Goal: Information Seeking & Learning: Learn about a topic

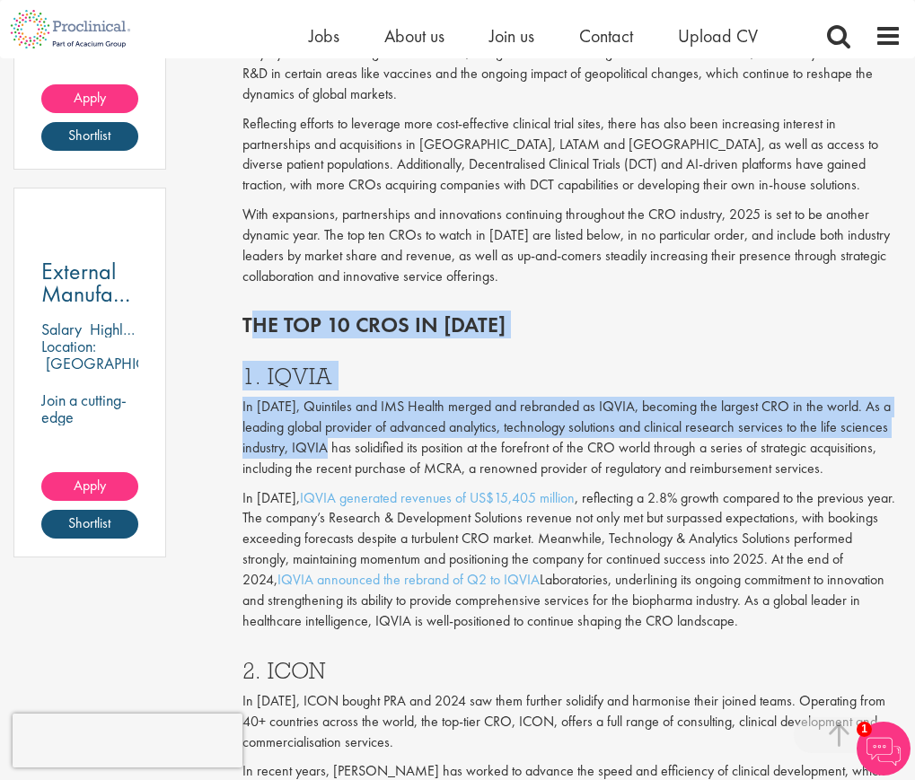
scroll to position [1347, 0]
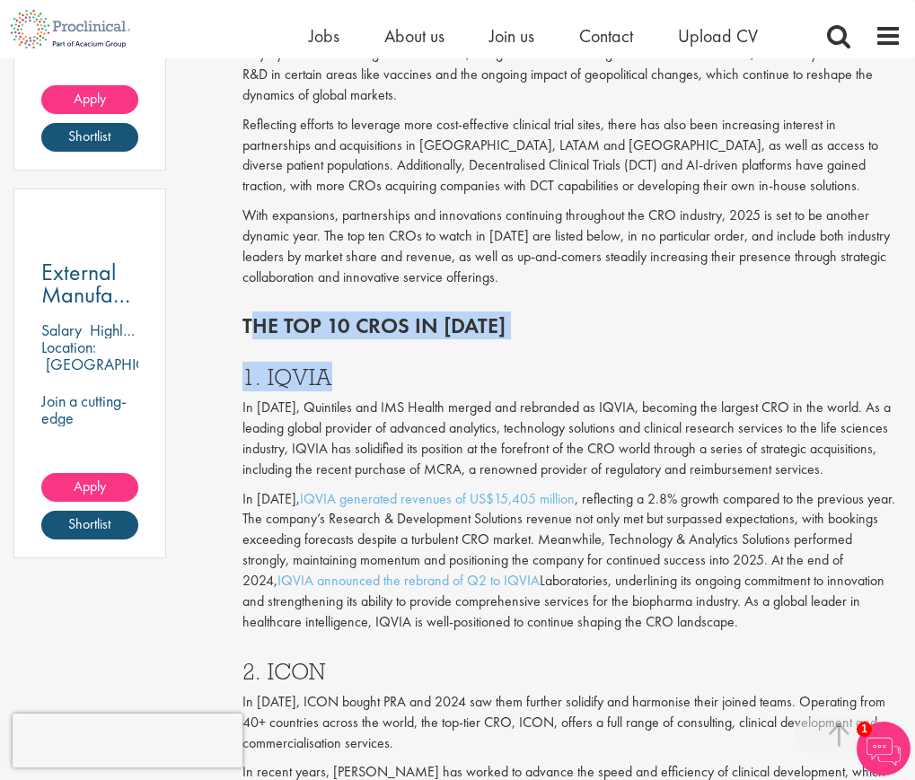
drag, startPoint x: 237, startPoint y: 347, endPoint x: 344, endPoint y: 322, distance: 109.8
copy div "The top 10 CROs in [DATE] 1. IQVIA"
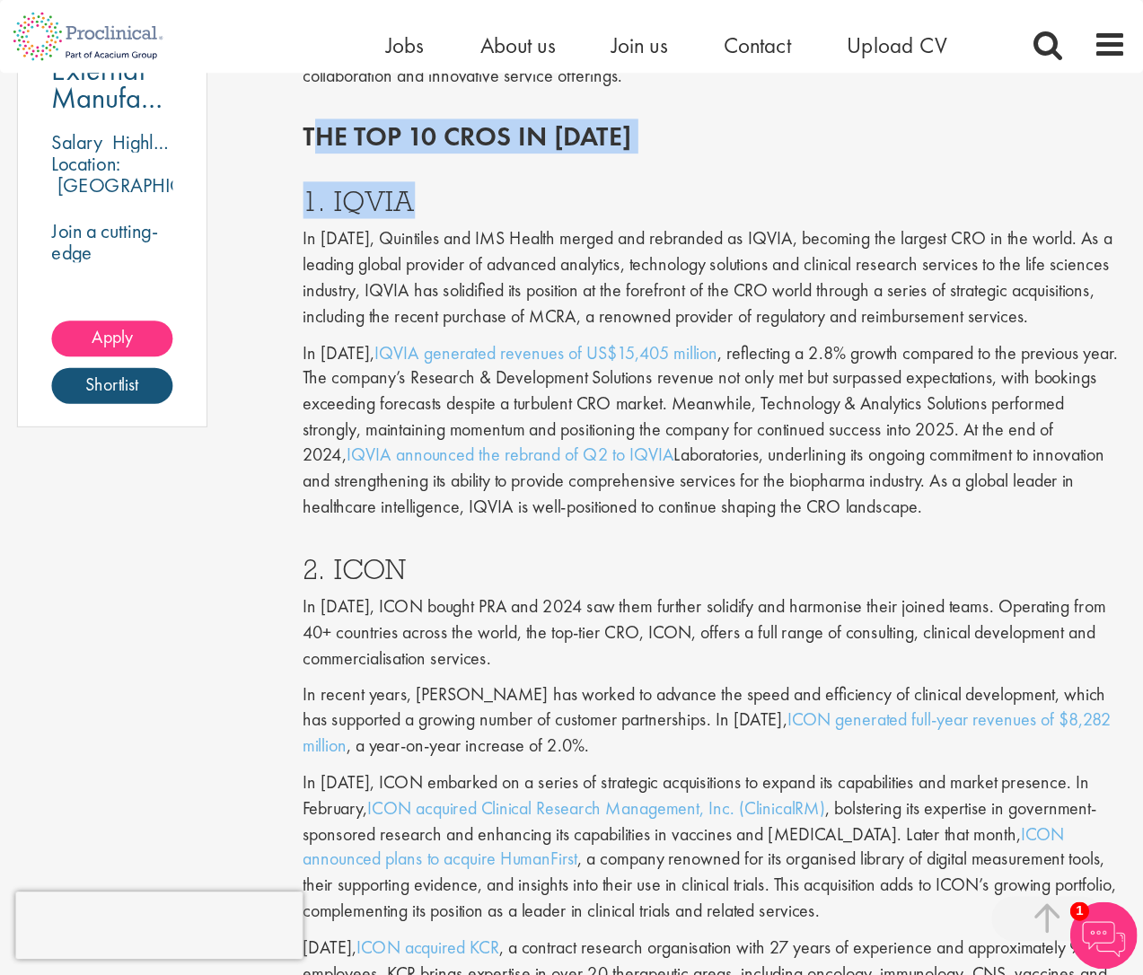
scroll to position [1617, 0]
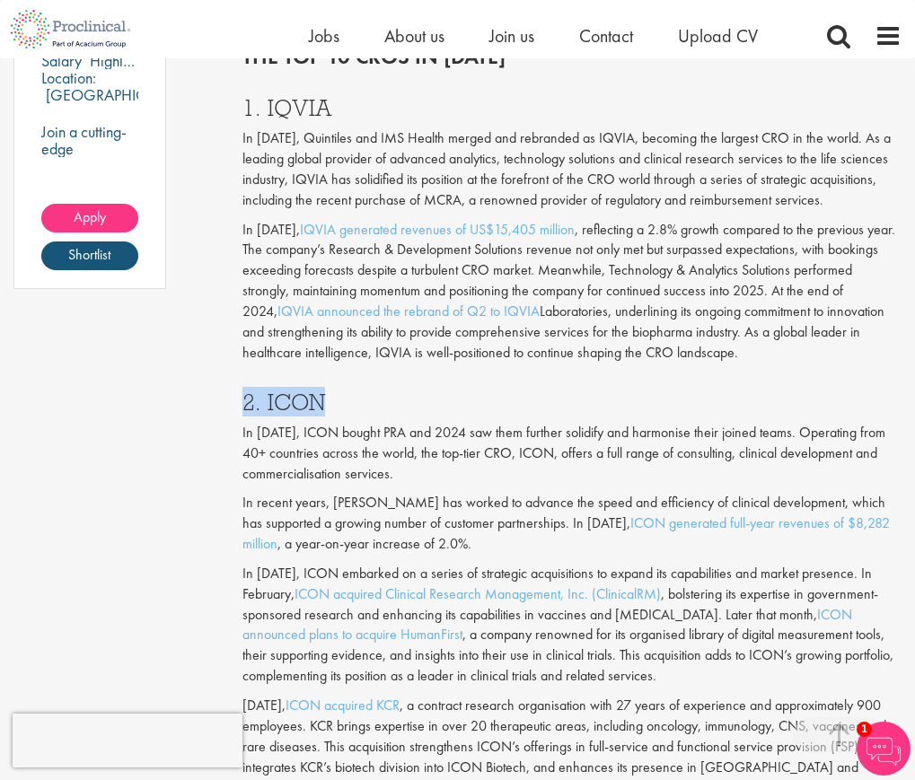
drag, startPoint x: 335, startPoint y: 336, endPoint x: 247, endPoint y: 341, distance: 88.2
click at [247, 391] on h3 "2. ICON" at bounding box center [571, 402] width 659 height 23
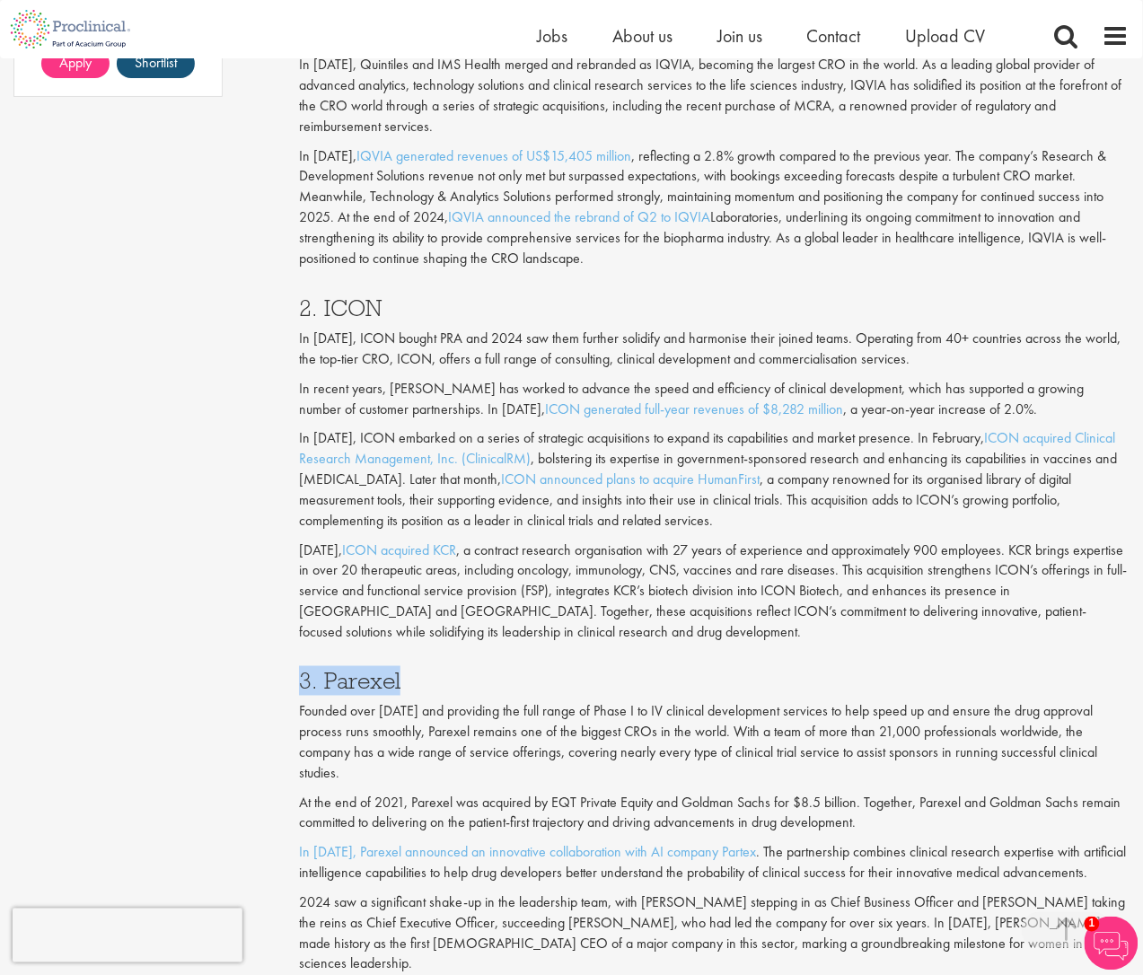
drag, startPoint x: 415, startPoint y: 657, endPoint x: 305, endPoint y: 657, distance: 109.6
click at [305, 670] on h3 "3. Parexel" at bounding box center [714, 681] width 831 height 23
drag, startPoint x: 395, startPoint y: 280, endPoint x: 297, endPoint y: 288, distance: 98.2
copy h3 "2. ICON"
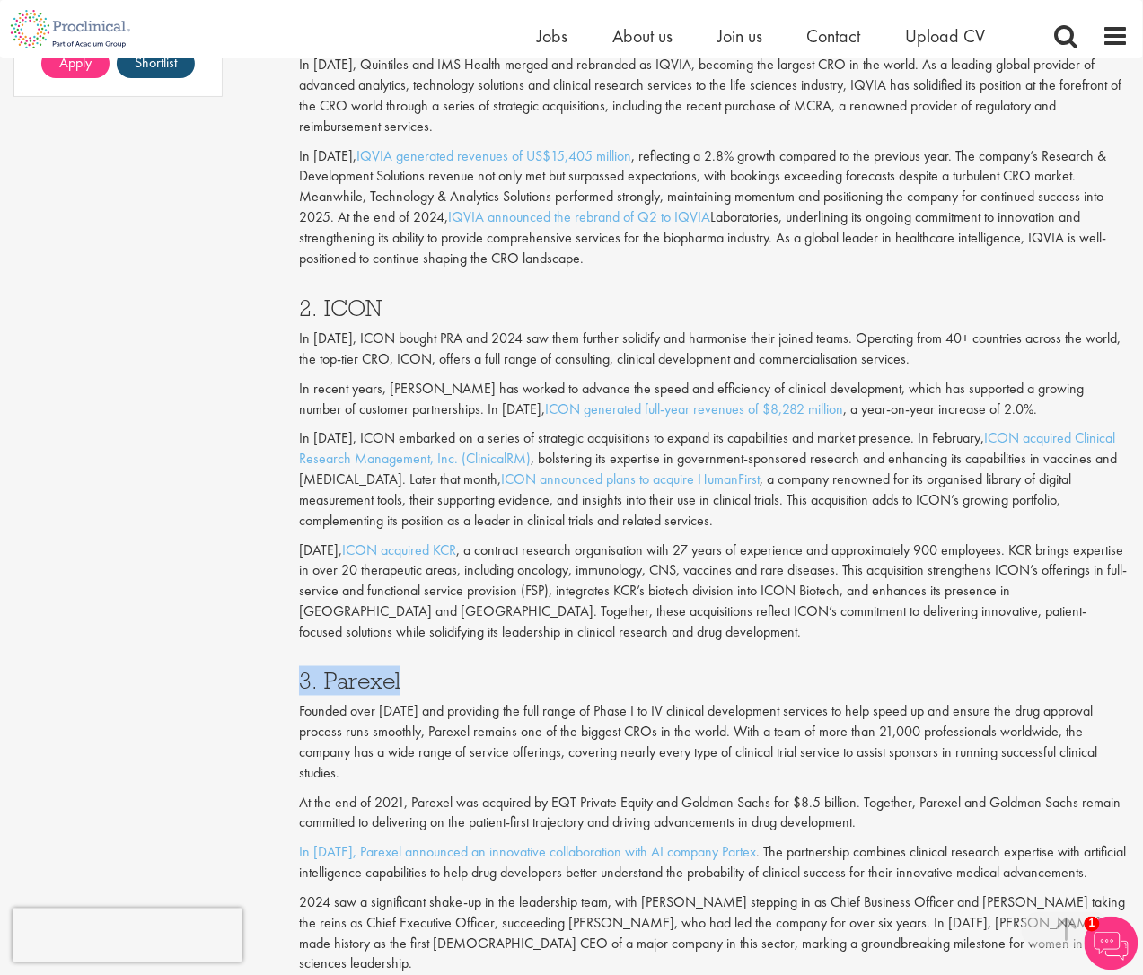
drag, startPoint x: 410, startPoint y: 660, endPoint x: 287, endPoint y: 662, distance: 123.1
copy h3 "3. Parexel"
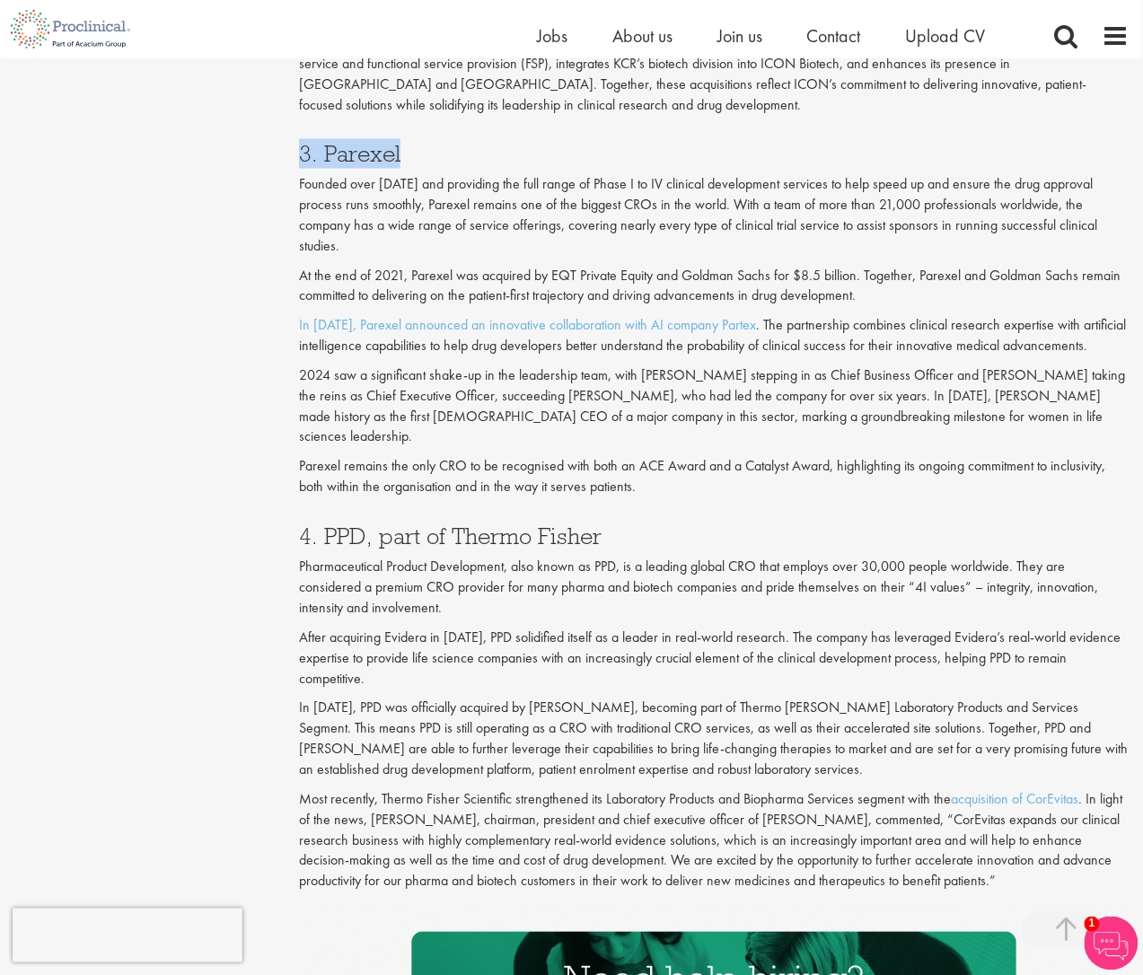
scroll to position [2178, 0]
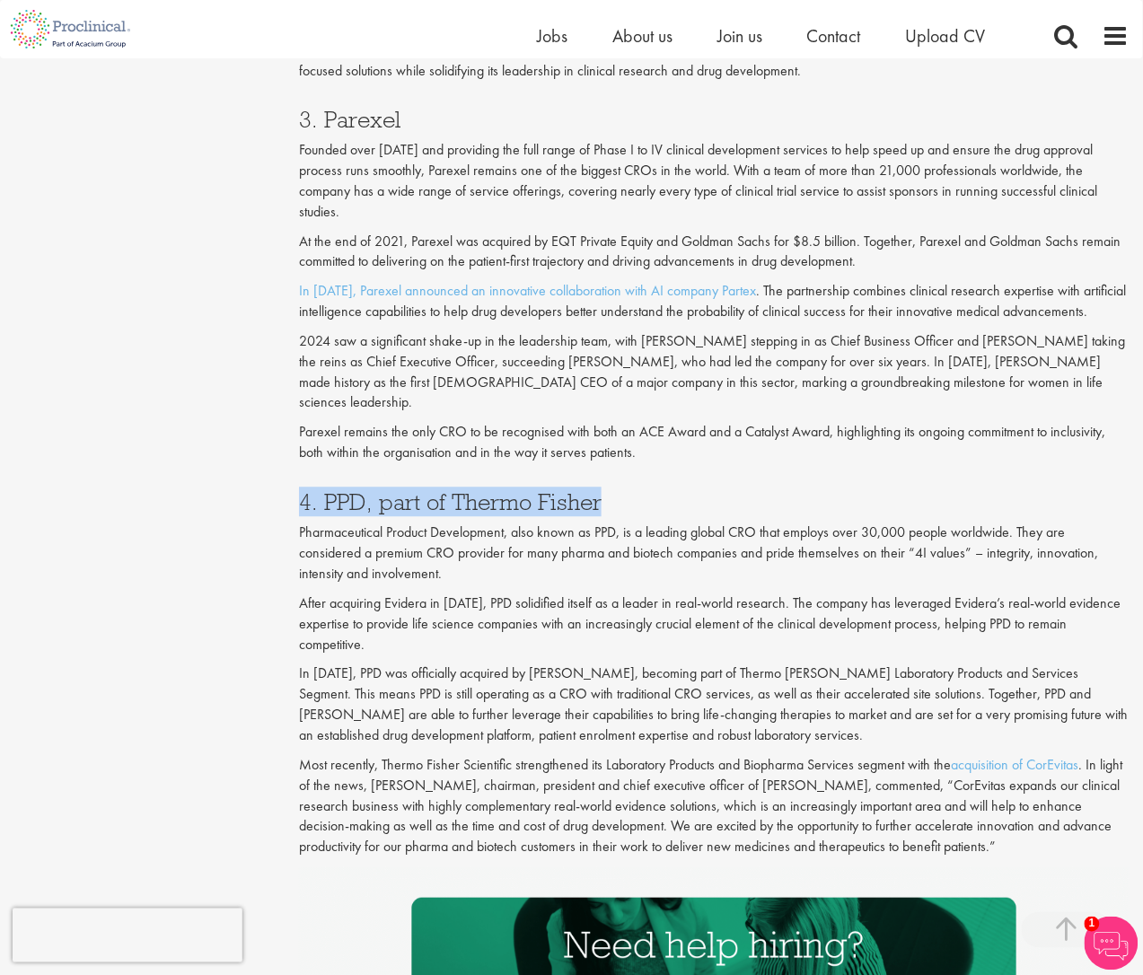
drag, startPoint x: 613, startPoint y: 460, endPoint x: 304, endPoint y: 472, distance: 309.2
click at [304, 491] on h3 "4. PPD, part of Thermo Fisher" at bounding box center [714, 502] width 831 height 23
copy h3 "4. PPD, part of Thermo Fisher"
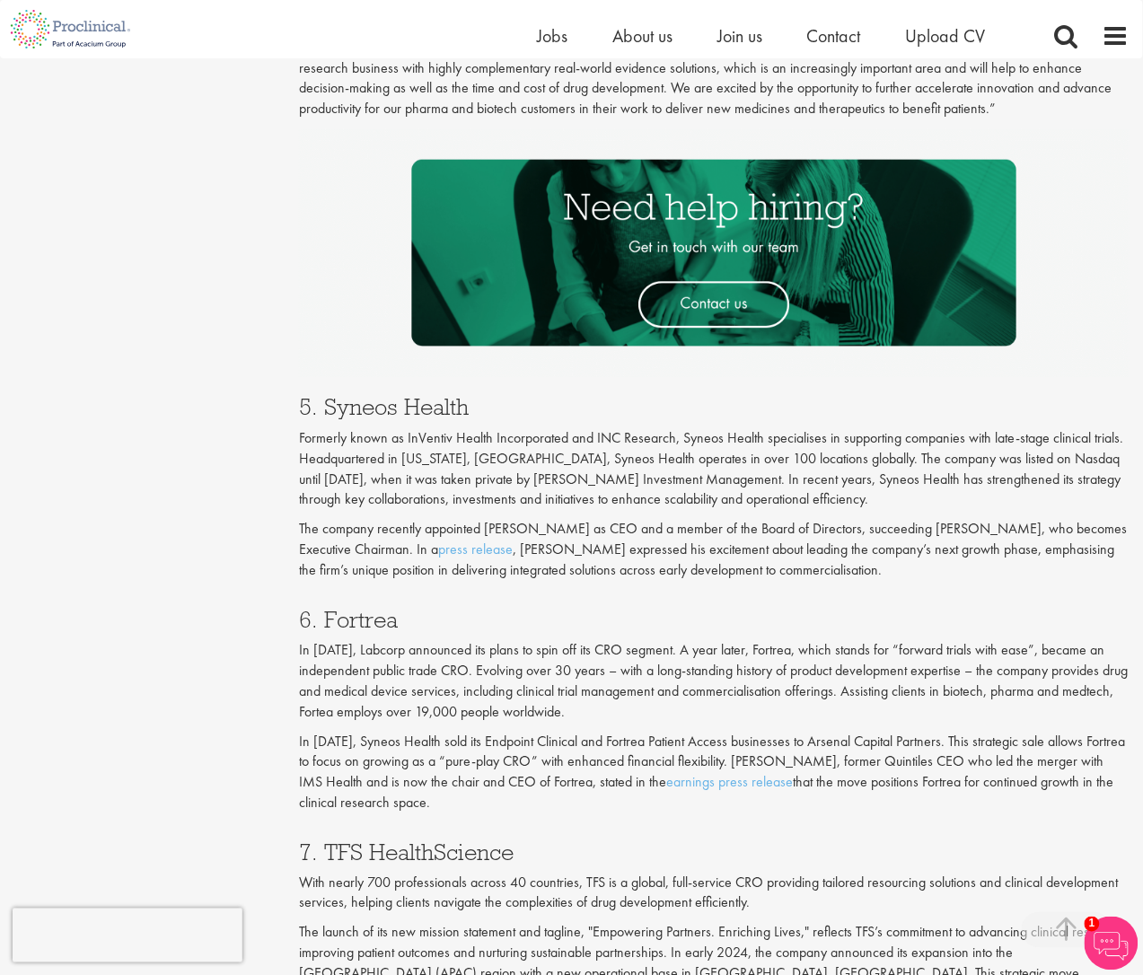
scroll to position [2964, 0]
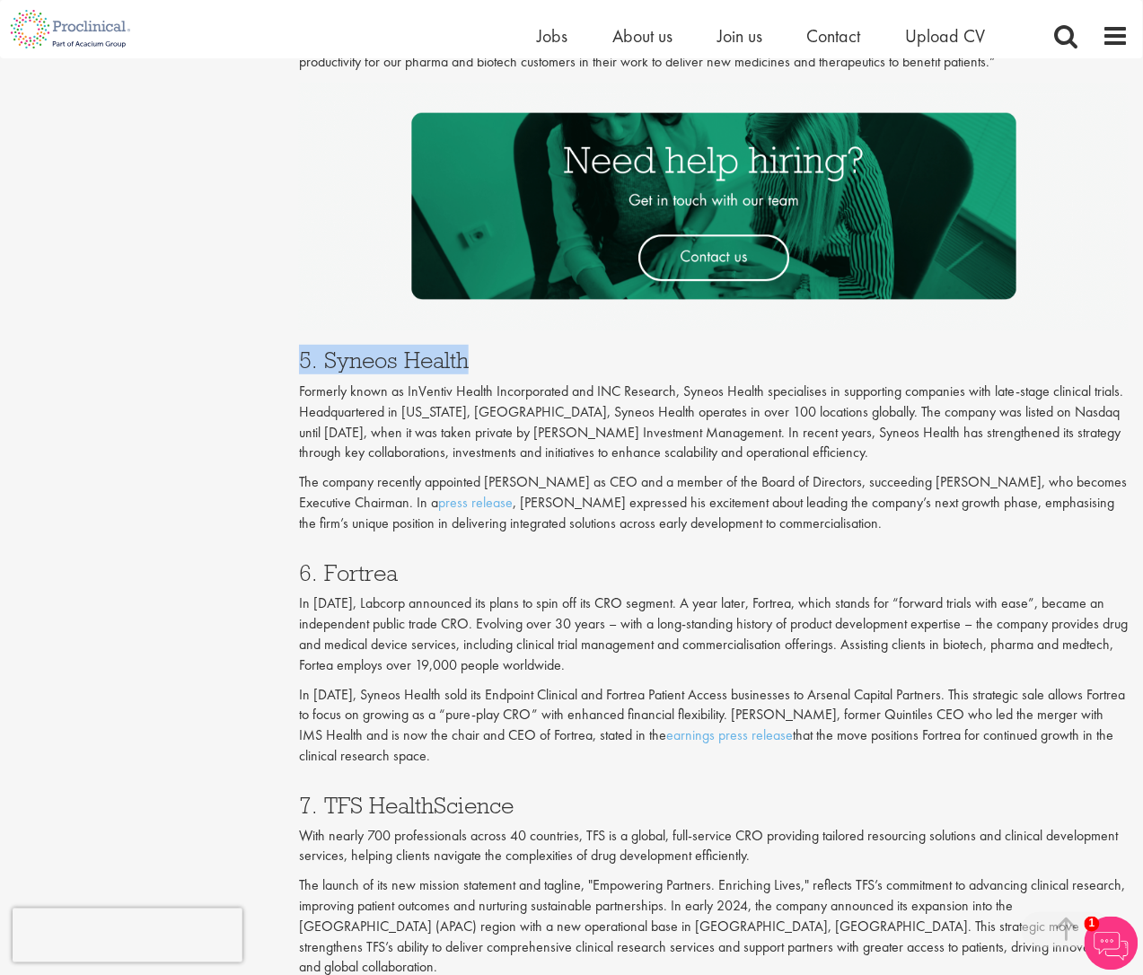
drag, startPoint x: 481, startPoint y: 316, endPoint x: 303, endPoint y: 326, distance: 179.0
click at [303, 348] on h3 "5. Syneos Health" at bounding box center [714, 359] width 831 height 23
copy h3 "5. Syneos Health"
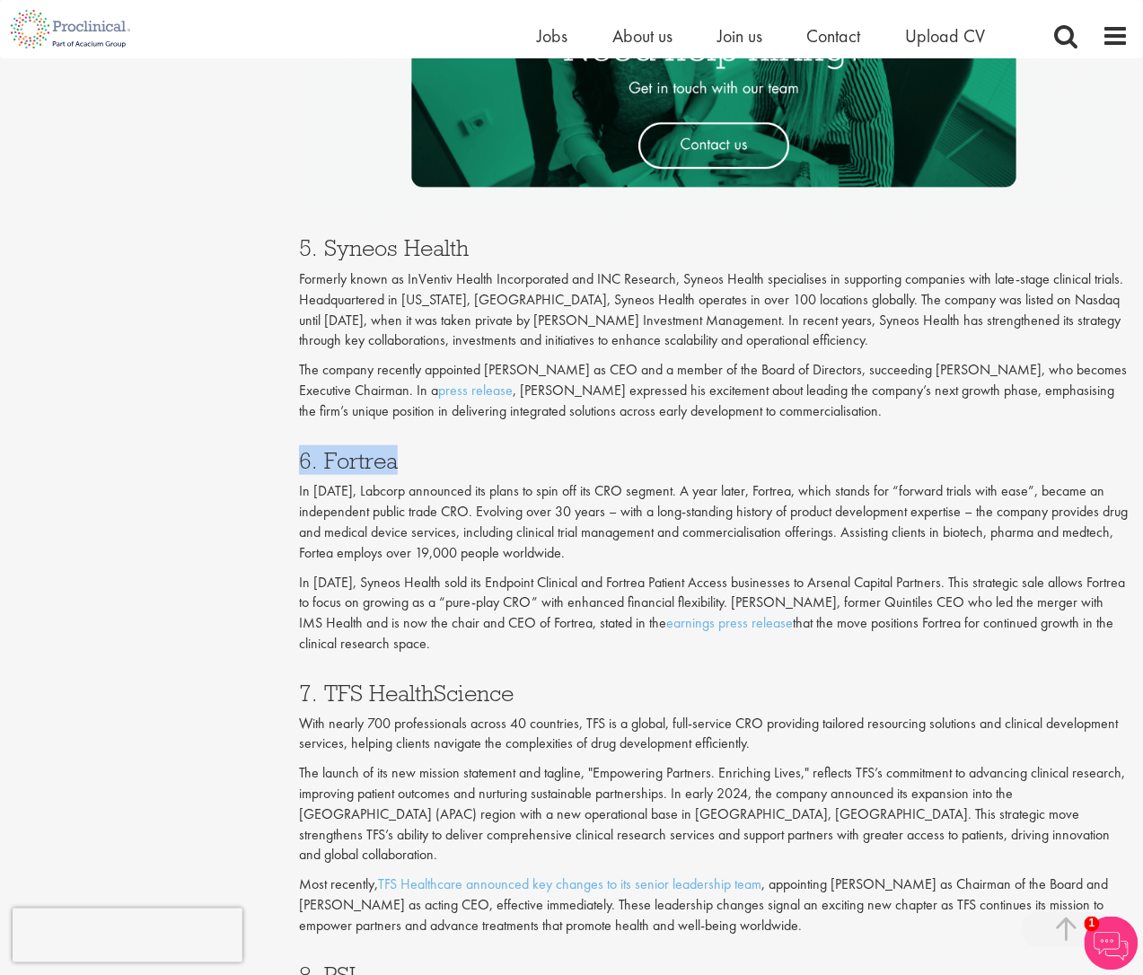
drag, startPoint x: 401, startPoint y: 419, endPoint x: 301, endPoint y: 420, distance: 100.6
click at [301, 449] on h3 "6. Fortrea" at bounding box center [714, 460] width 831 height 23
copy h3 "6. Fortrea"
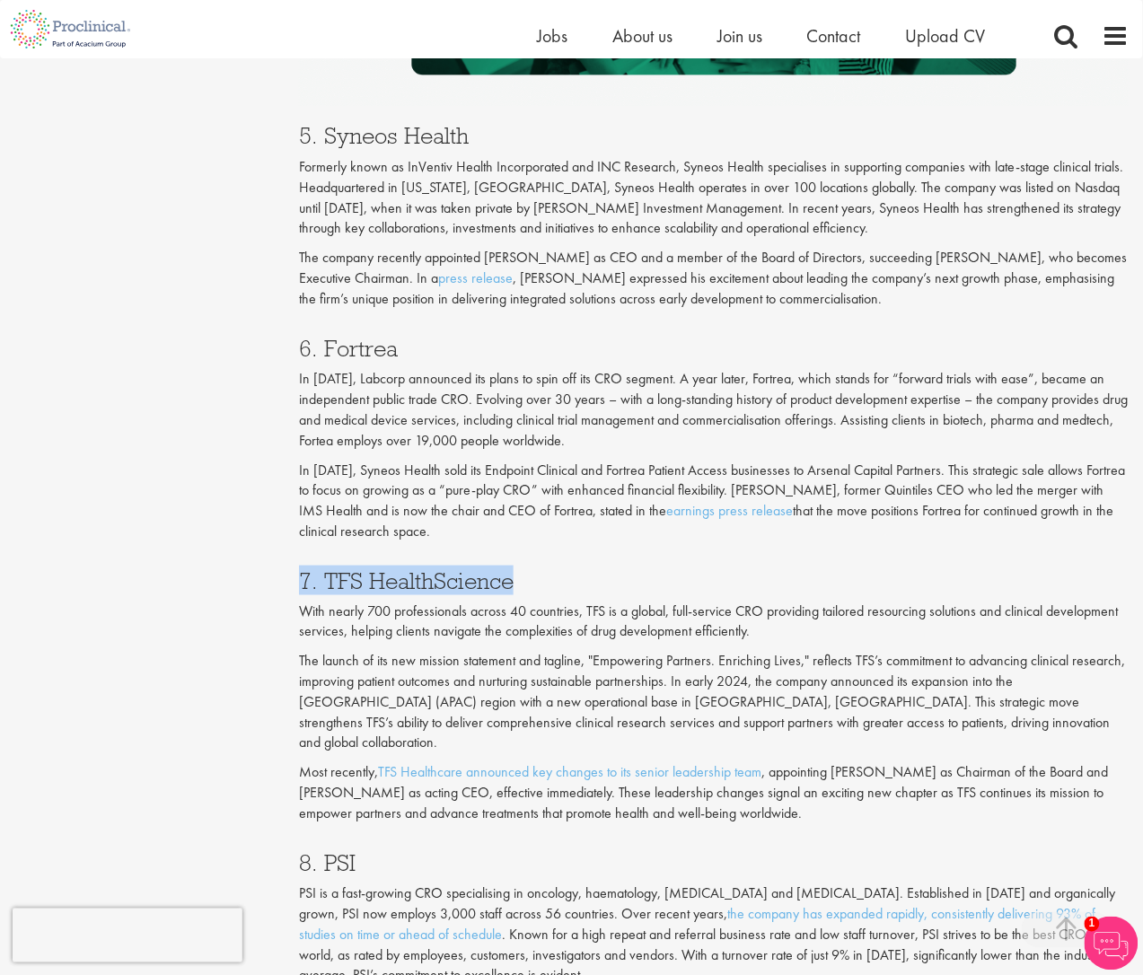
drag, startPoint x: 521, startPoint y: 543, endPoint x: 299, endPoint y: 551, distance: 221.9
click at [299, 569] on h3 "7. TFS HealthScience" at bounding box center [714, 580] width 831 height 23
copy h3 "7. TFS HealthScience"
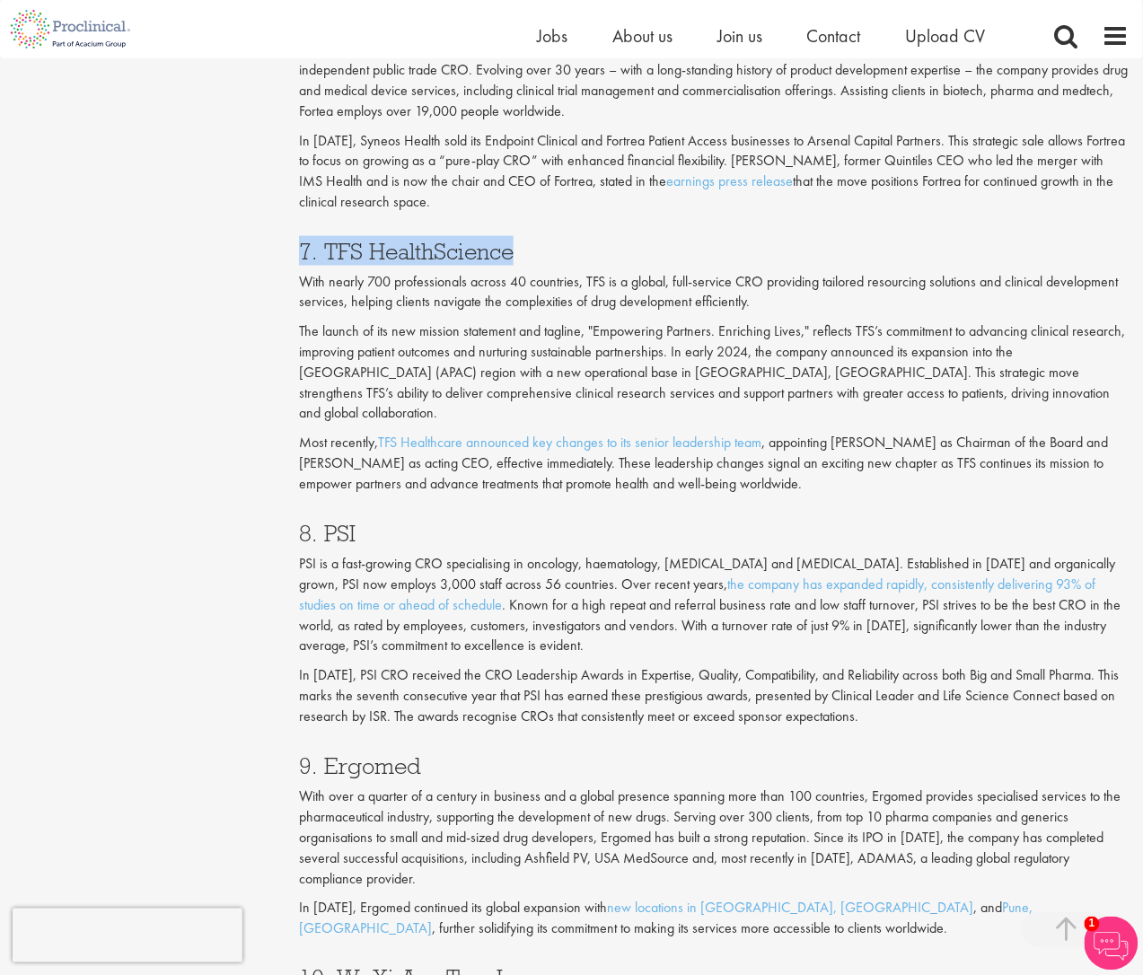
scroll to position [3525, 0]
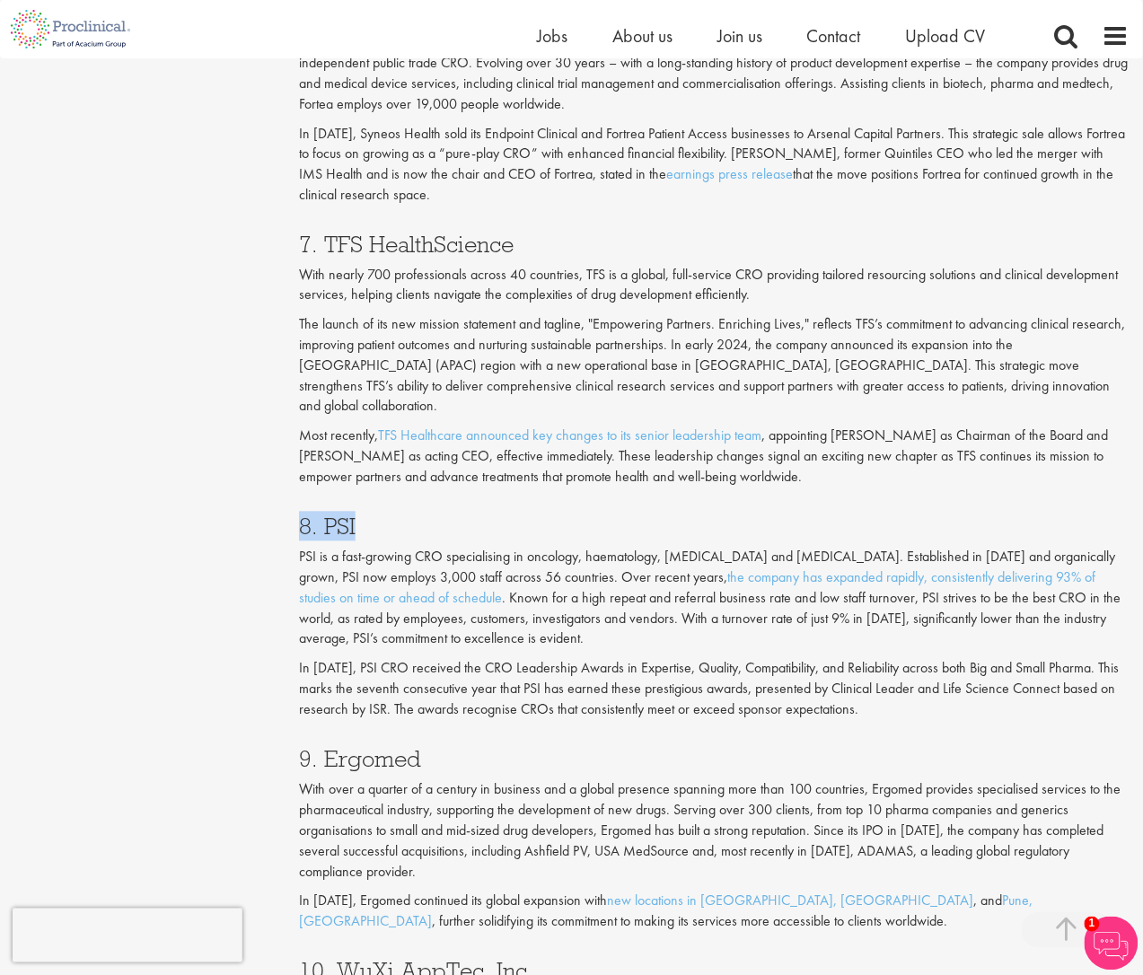
drag, startPoint x: 378, startPoint y: 456, endPoint x: 299, endPoint y: 463, distance: 79.4
click at [299, 516] on h3 "8. PSI" at bounding box center [714, 527] width 831 height 23
copy h3 "8. PSI"
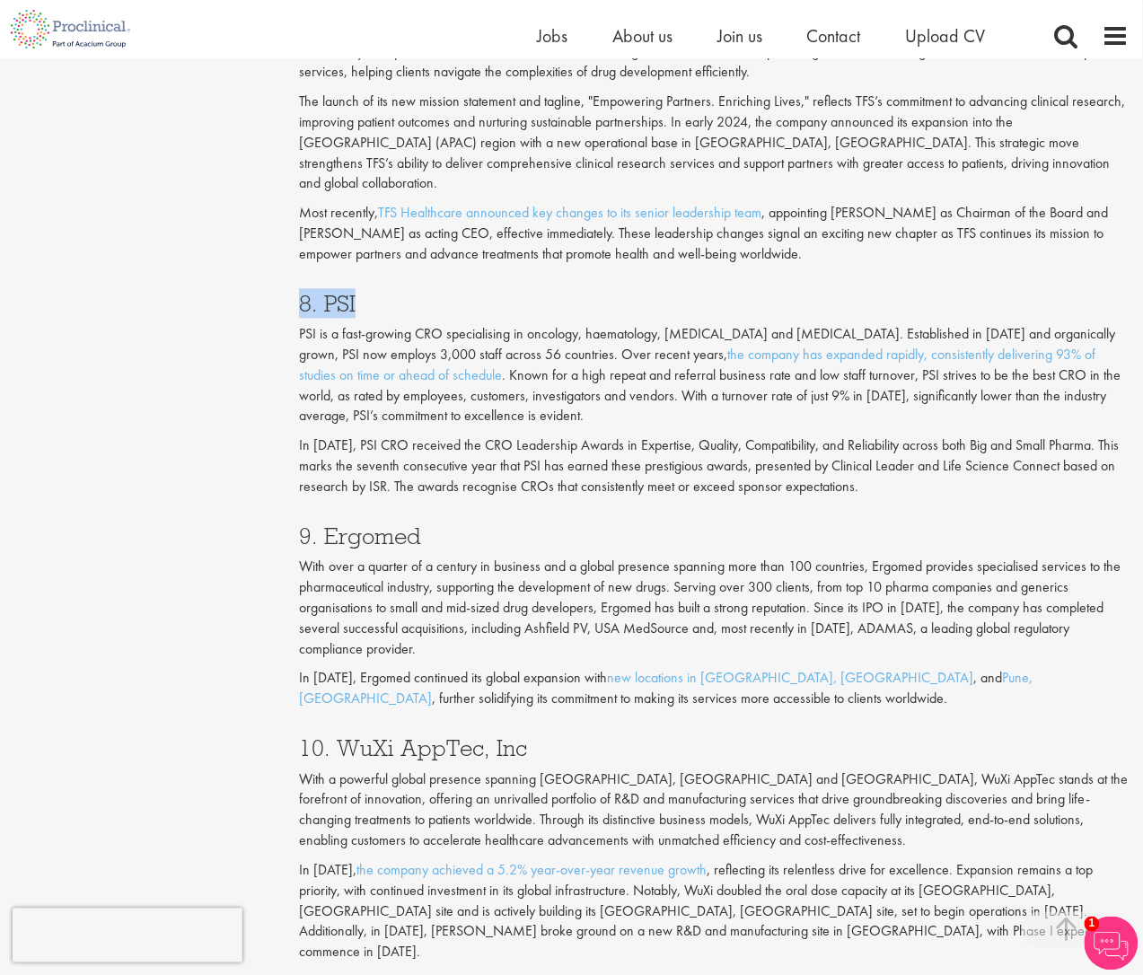
scroll to position [3750, 0]
drag, startPoint x: 368, startPoint y: 472, endPoint x: 272, endPoint y: 476, distance: 96.2
copy h3 "9. Ergomed"
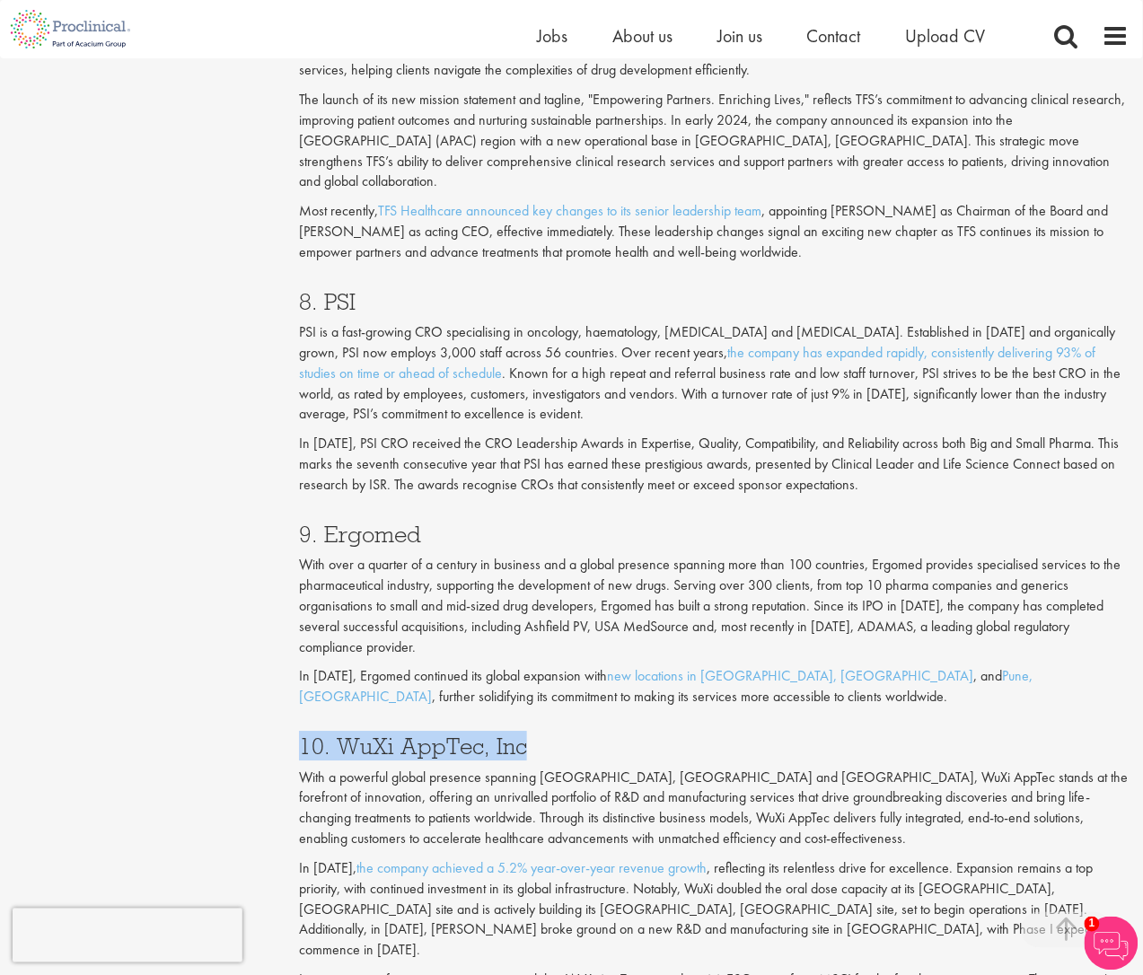
drag, startPoint x: 530, startPoint y: 683, endPoint x: 301, endPoint y: 689, distance: 229.1
click at [301, 736] on h3 "10. WuXi AppTec, Inc" at bounding box center [714, 747] width 831 height 23
copy h3 "10. WuXi AppTec, Inc"
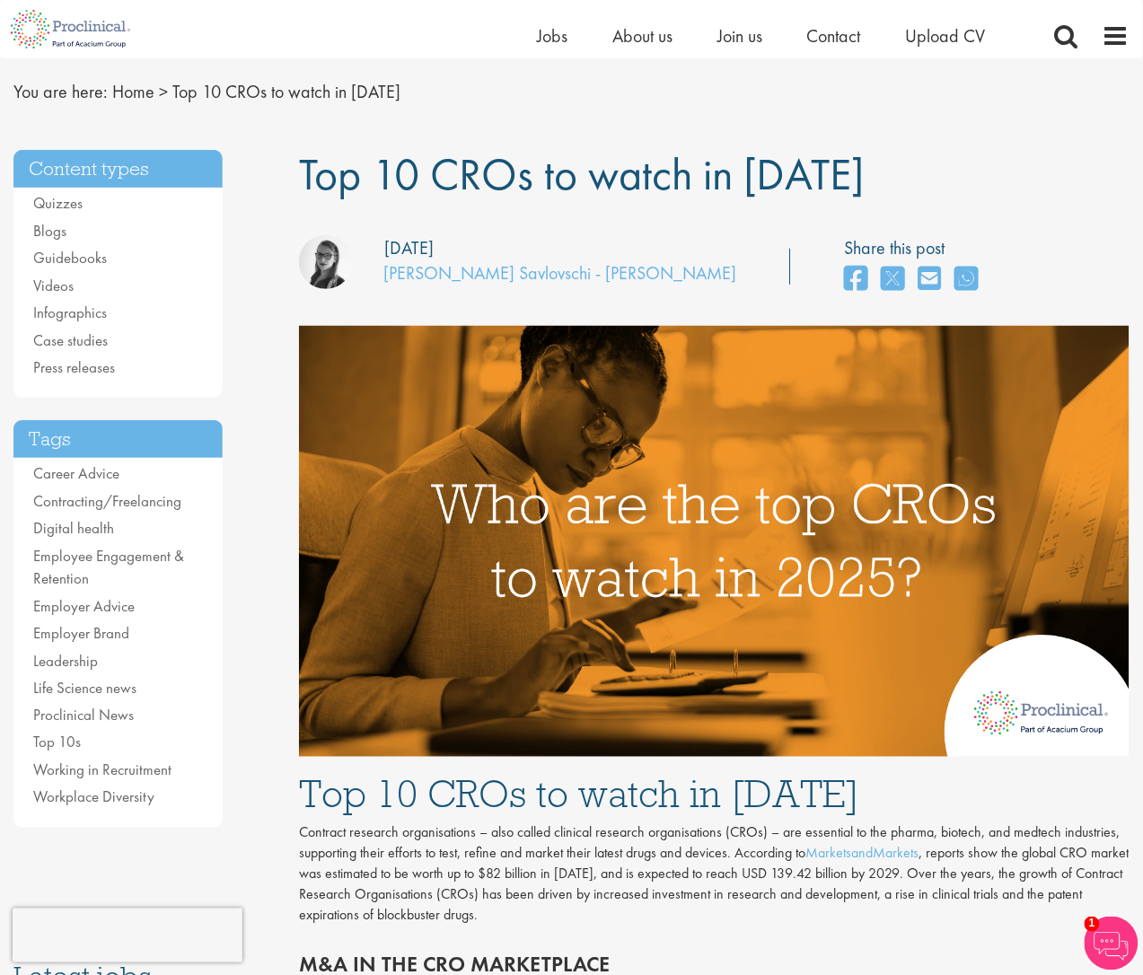
scroll to position [0, 0]
